Goal: Information Seeking & Learning: Learn about a topic

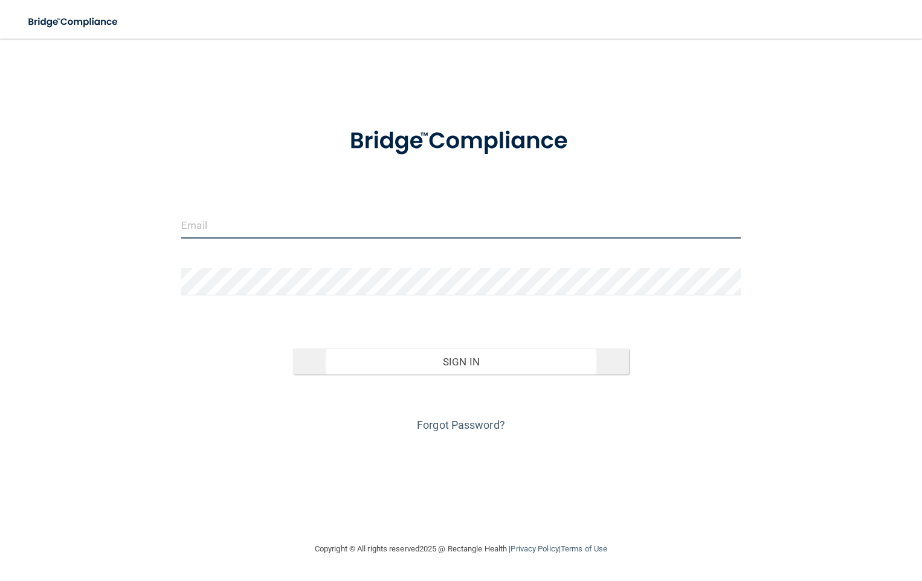
type input "[EMAIL_ADDRESS][DOMAIN_NAME]"
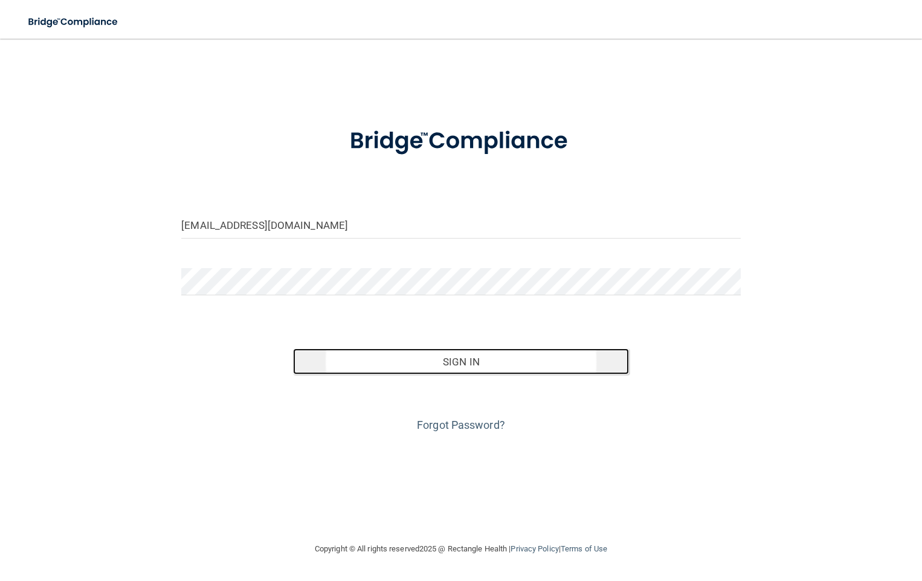
click at [465, 363] on button "Sign In" at bounding box center [460, 362] width 335 height 27
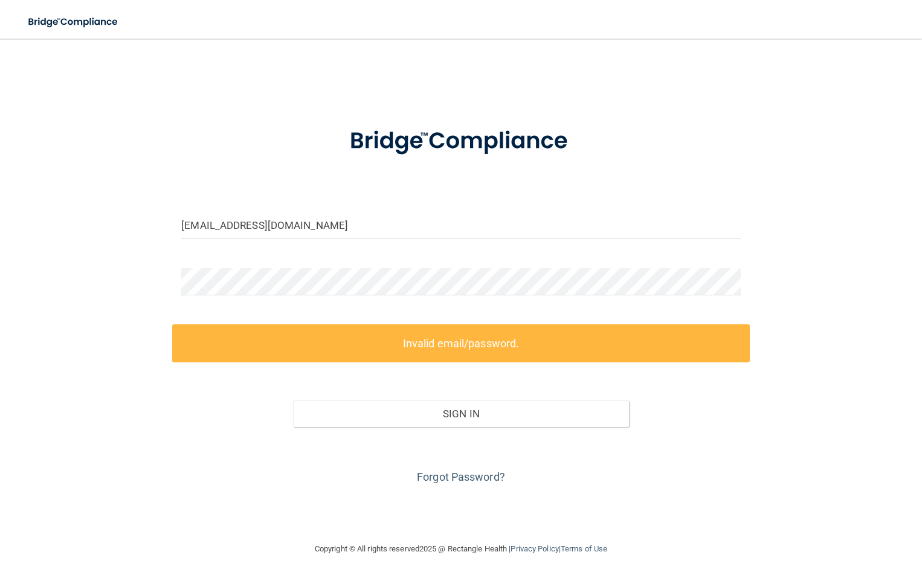
click at [372, 488] on div "[EMAIL_ADDRESS][DOMAIN_NAME] Invalid email/password. You don't have permission …" at bounding box center [461, 290] width 874 height 479
drag, startPoint x: 453, startPoint y: 481, endPoint x: 447, endPoint y: 487, distance: 8.5
click at [449, 494] on div "[EMAIL_ADDRESS][DOMAIN_NAME] Invalid email/password. You don't have permission …" at bounding box center [461, 290] width 874 height 479
click at [448, 477] on link "Forgot Password?" at bounding box center [461, 477] width 88 height 13
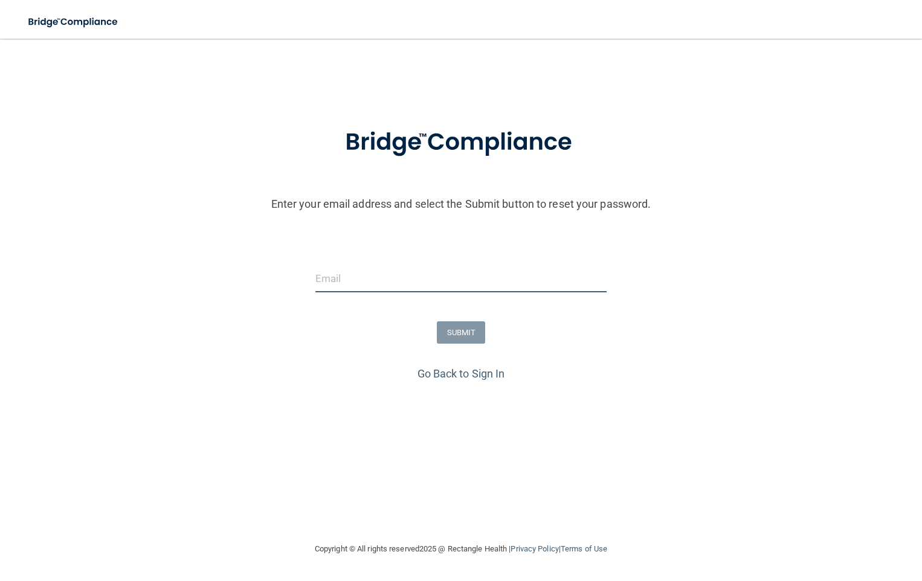
click at [401, 286] on input "email" at bounding box center [460, 278] width 291 height 27
type input "[EMAIL_ADDRESS][DOMAIN_NAME]"
click at [449, 335] on button "SUBMIT" at bounding box center [461, 332] width 49 height 22
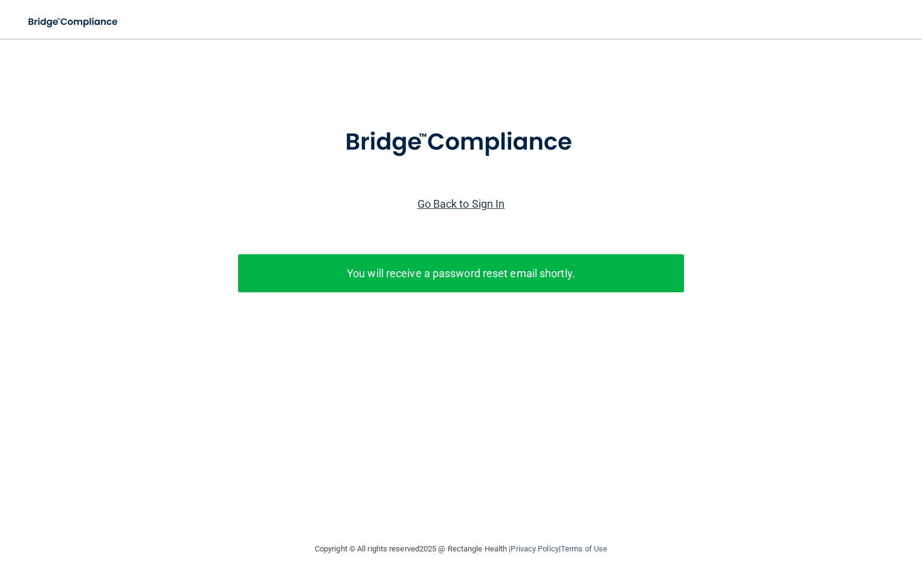
click at [484, 201] on link "Go Back to Sign In" at bounding box center [462, 204] width 88 height 13
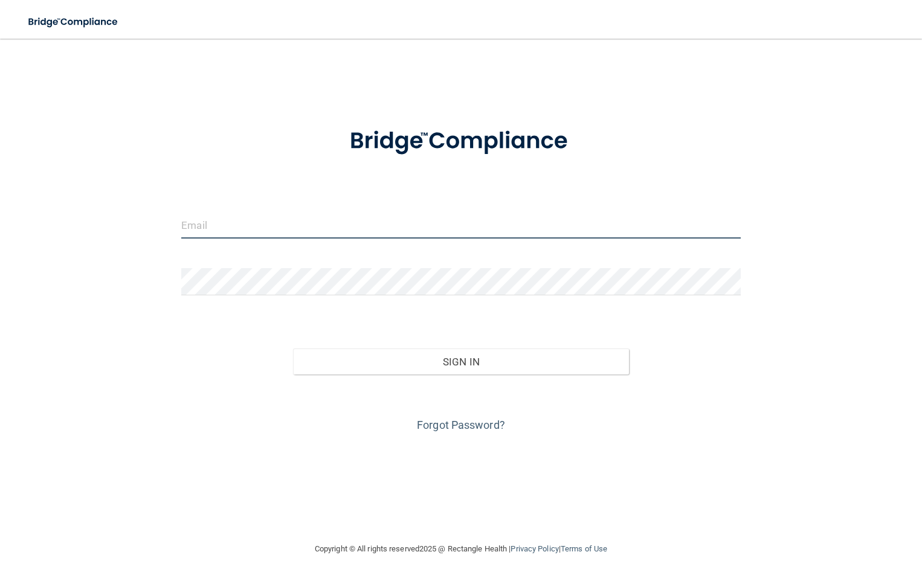
type input "[EMAIL_ADDRESS][DOMAIN_NAME]"
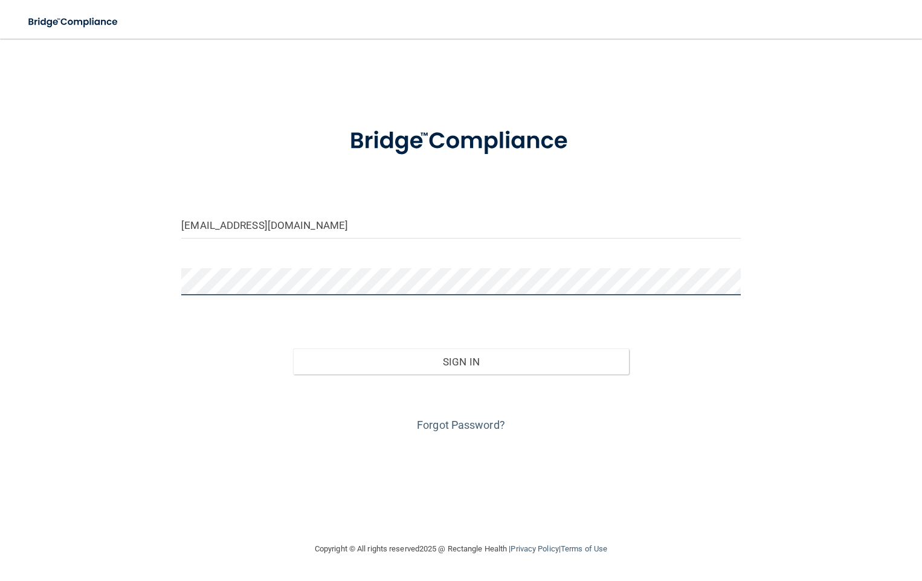
click at [155, 286] on div "[EMAIL_ADDRESS][DOMAIN_NAME] Invalid email/password. You don't have permission …" at bounding box center [461, 290] width 874 height 479
click at [293, 349] on button "Sign In" at bounding box center [460, 362] width 335 height 27
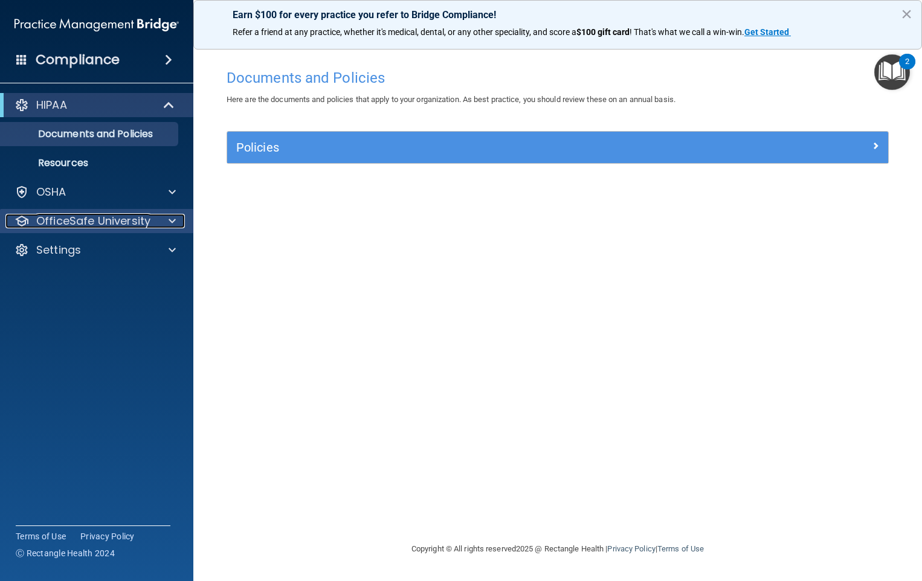
click at [110, 225] on p "OfficeSafe University" at bounding box center [93, 221] width 114 height 15
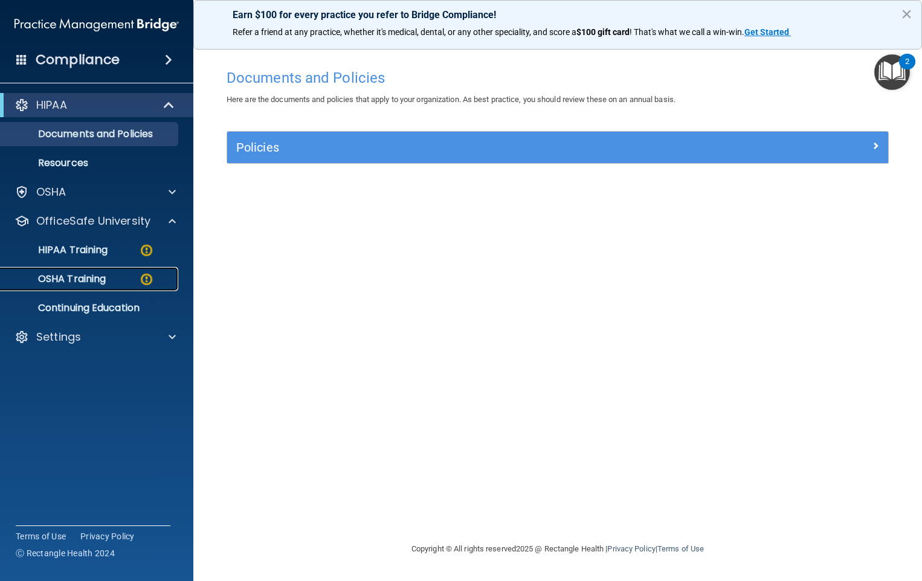
click at [100, 276] on p "OSHA Training" at bounding box center [57, 279] width 98 height 12
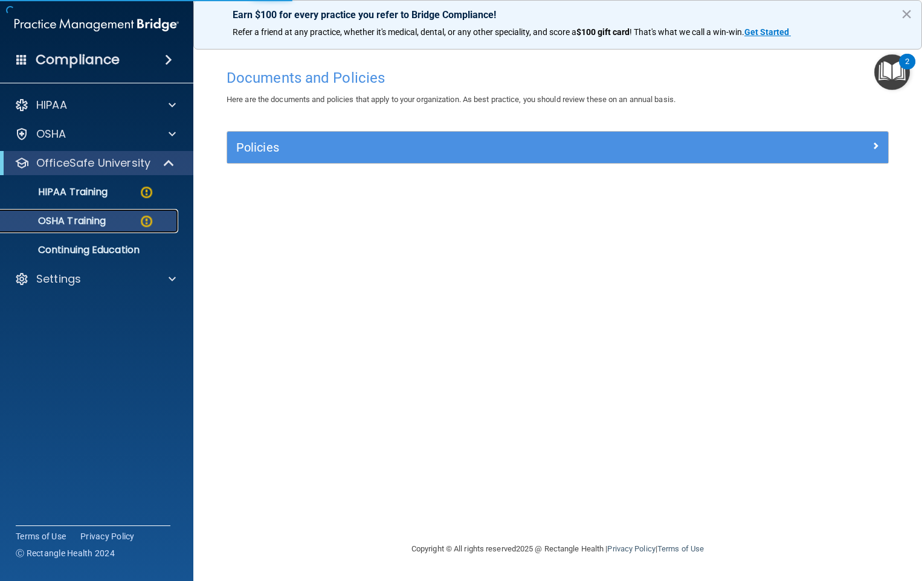
click at [109, 221] on div "OSHA Training" at bounding box center [90, 221] width 165 height 12
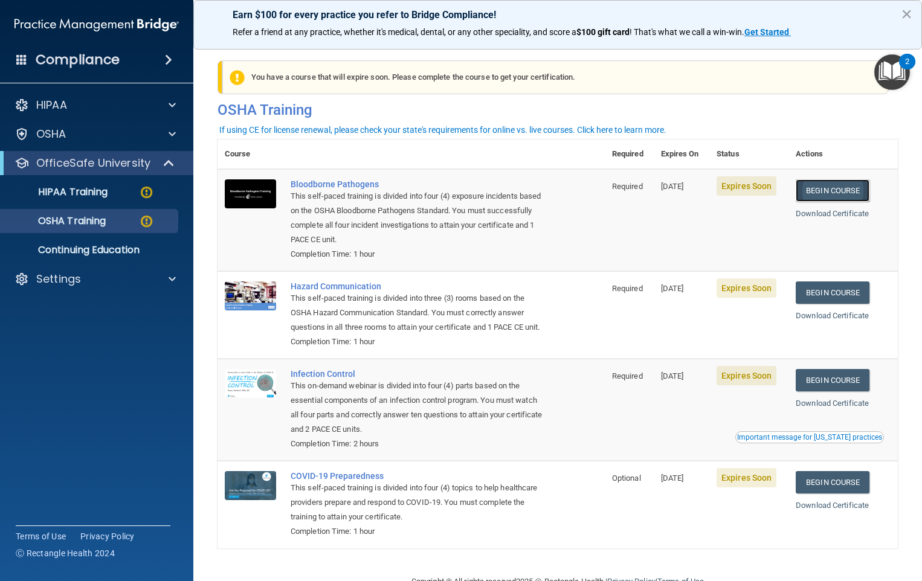
click at [818, 189] on link "Begin Course" at bounding box center [833, 190] width 74 height 22
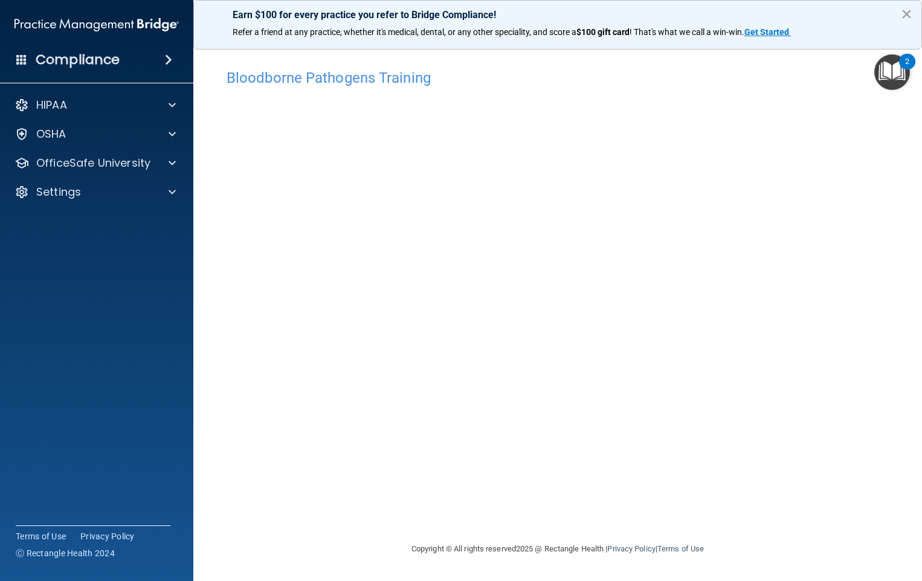
drag, startPoint x: 602, startPoint y: 479, endPoint x: 605, endPoint y: 469, distance: 10.3
click at [605, 471] on div "Bloodborne Pathogens Training This course doesn’t expire until [DATE]. Are you …" at bounding box center [558, 302] width 680 height 479
click at [908, 12] on button "×" at bounding box center [906, 13] width 11 height 19
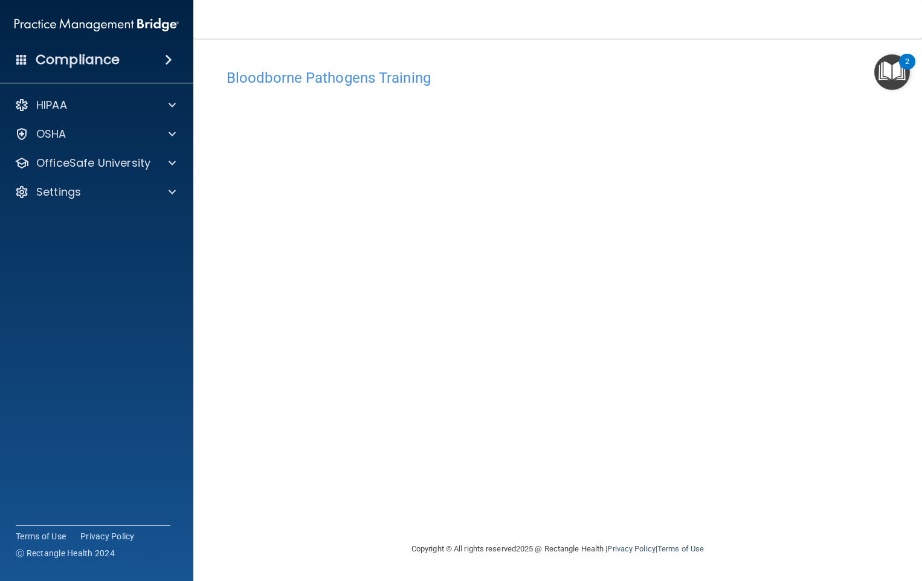
click at [895, 72] on img "Open Resource Center, 2 new notifications" at bounding box center [892, 72] width 36 height 36
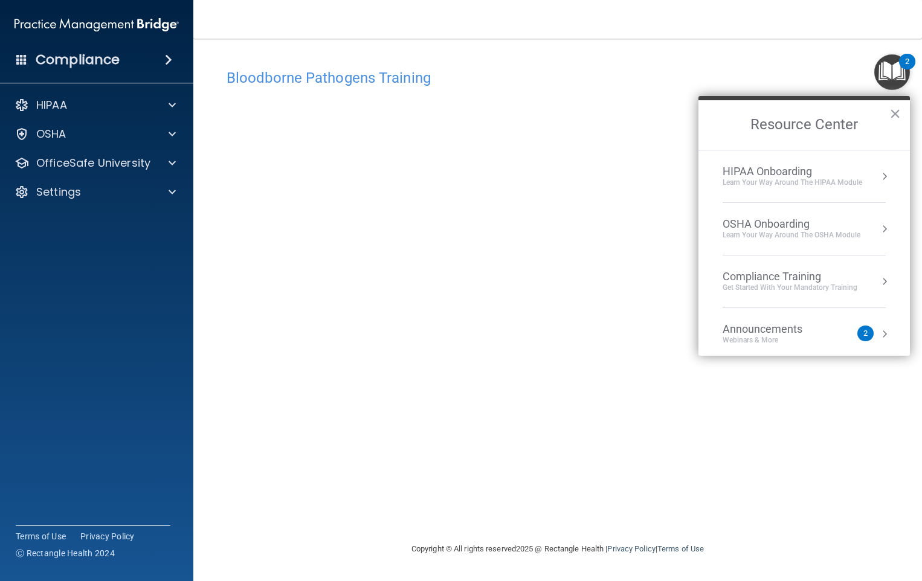
click at [781, 74] on h4 "Bloodborne Pathogens Training" at bounding box center [558, 78] width 662 height 16
click at [895, 115] on button "×" at bounding box center [894, 113] width 11 height 19
